Goal: Information Seeking & Learning: Learn about a topic

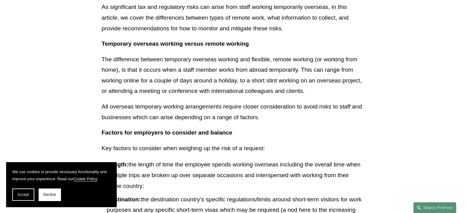
scroll to position [252, 0]
click at [52, 200] on button "Decline" at bounding box center [50, 195] width 22 height 12
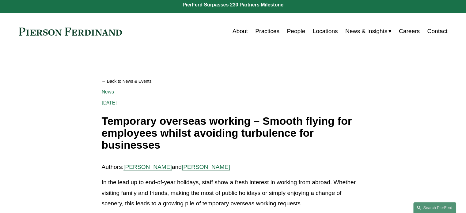
scroll to position [0, 0]
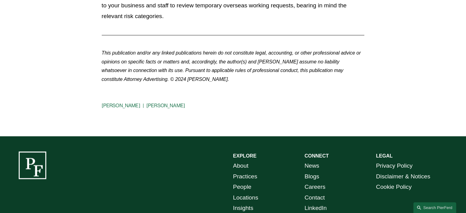
scroll to position [894, 0]
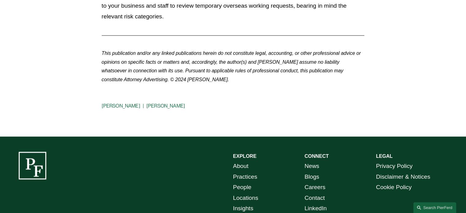
drag, startPoint x: 160, startPoint y: 86, endPoint x: 154, endPoint y: 84, distance: 6.1
click at [154, 103] on link "[PERSON_NAME]" at bounding box center [166, 106] width 39 height 6
click at [117, 103] on link "[PERSON_NAME]" at bounding box center [121, 106] width 39 height 6
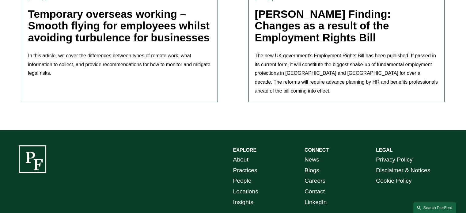
scroll to position [148, 0]
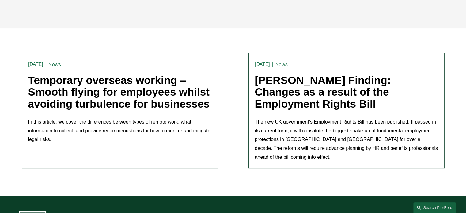
click at [326, 85] on link "Peter Finding: Changes as a result of the Employment Rights Bill" at bounding box center [323, 92] width 136 height 36
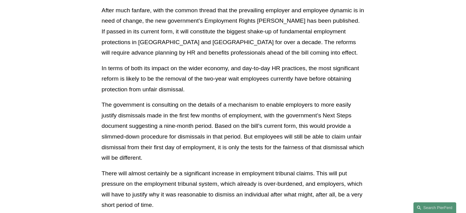
scroll to position [148, 0]
